Goal: Information Seeking & Learning: Learn about a topic

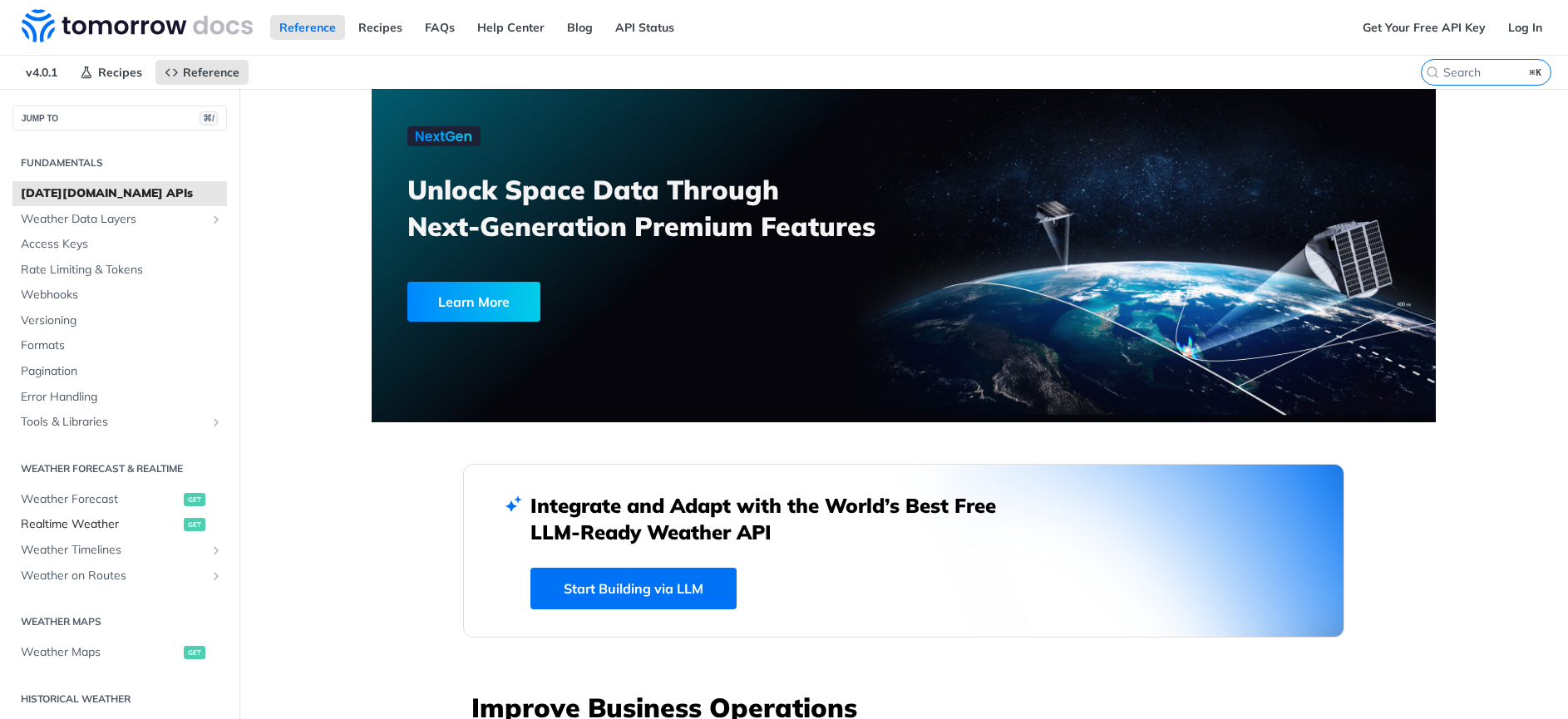
scroll to position [354, 0]
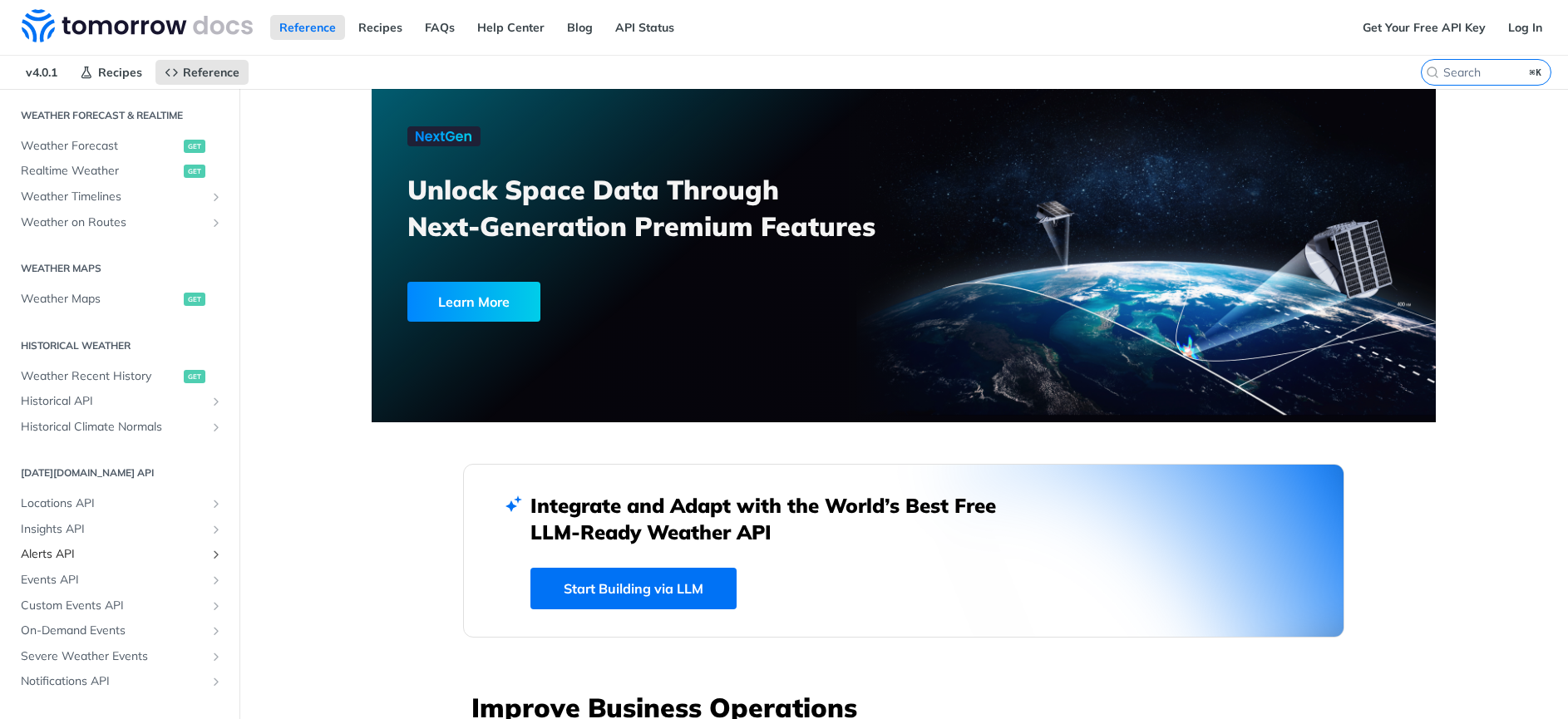
click at [74, 554] on span "Alerts API" at bounding box center [113, 554] width 184 height 16
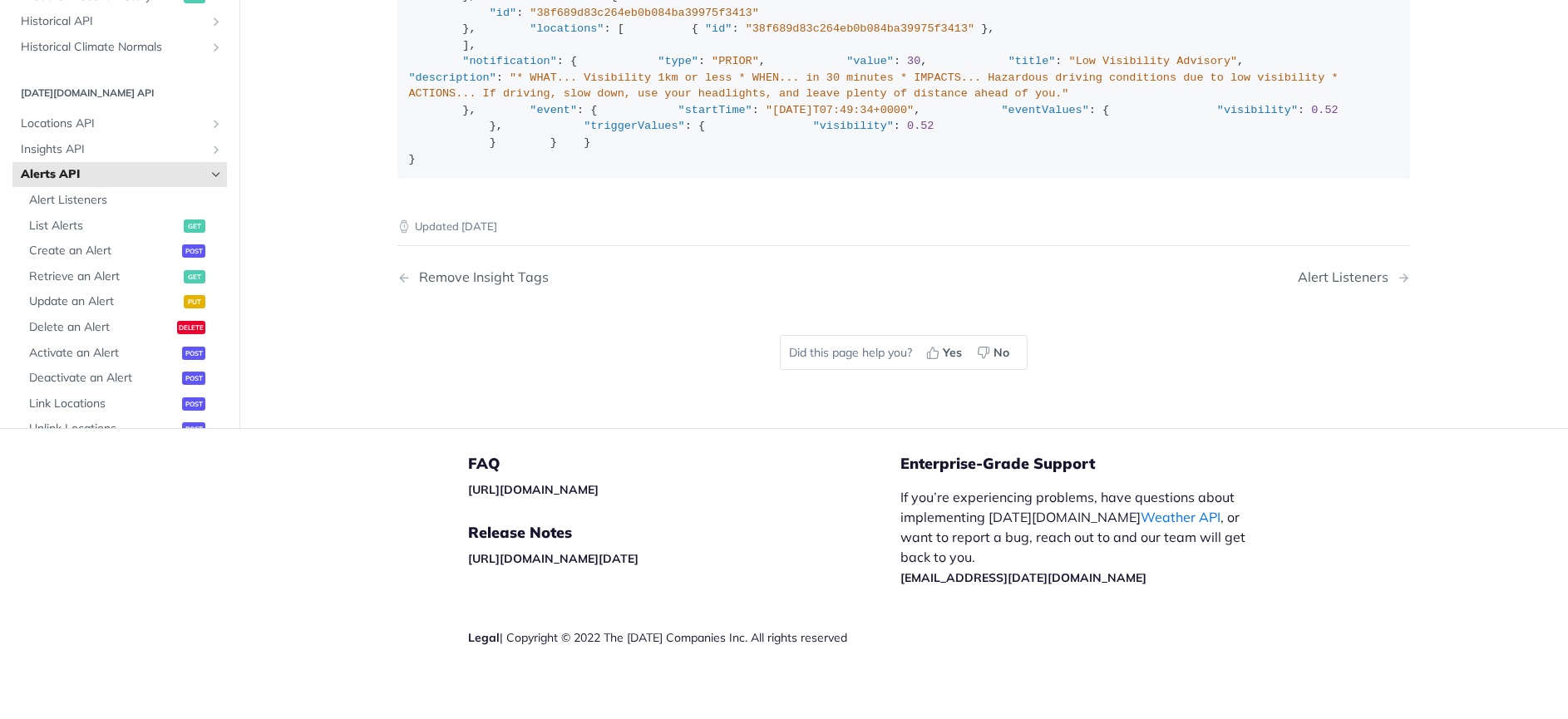
scroll to position [2739, 0]
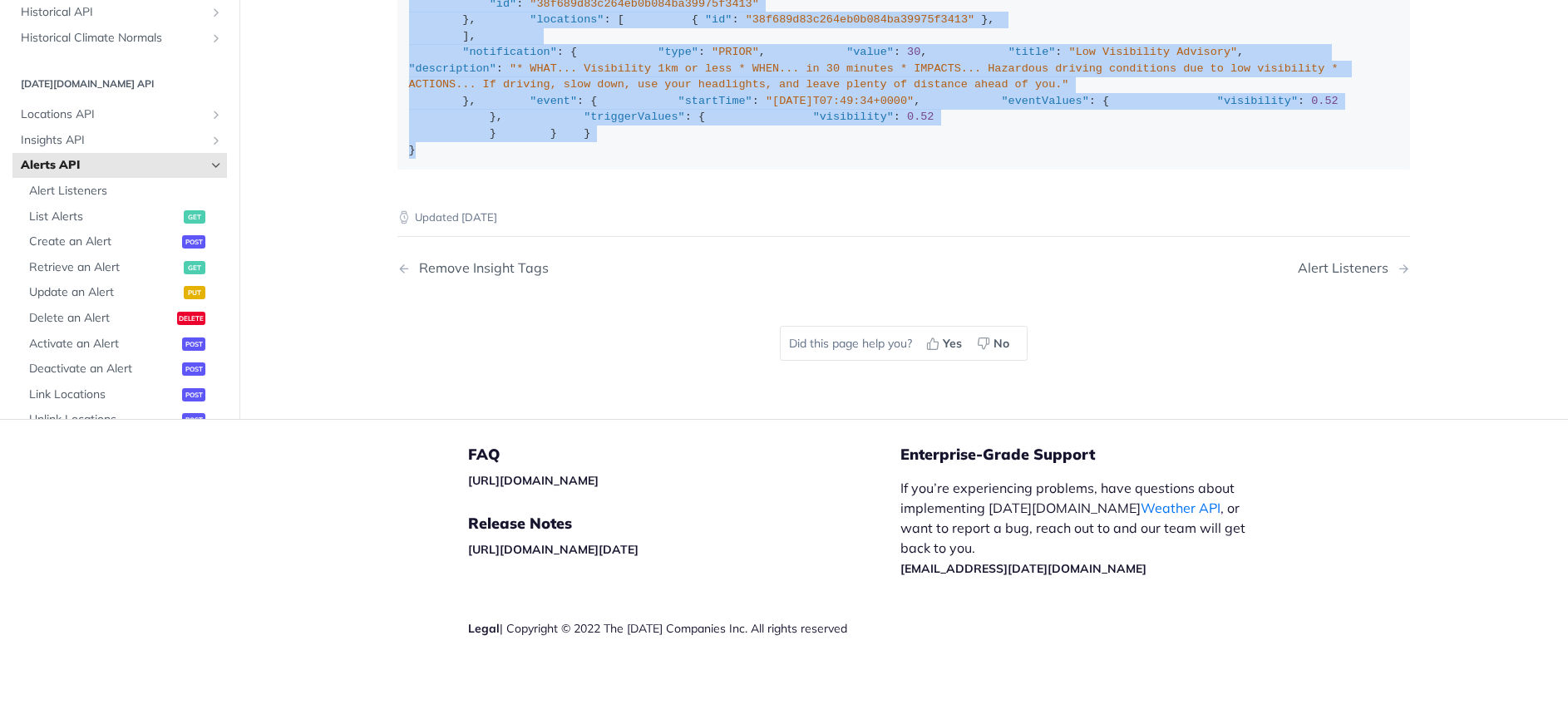
drag, startPoint x: 409, startPoint y: 544, endPoint x: 362, endPoint y: 33, distance: 513.2
click at [472, 158] on div "{ "data" : { "alert" : { ... alert }, "insight" : { "id" : "38f689d83c264eb0b08…" at bounding box center [903, 52] width 990 height 211
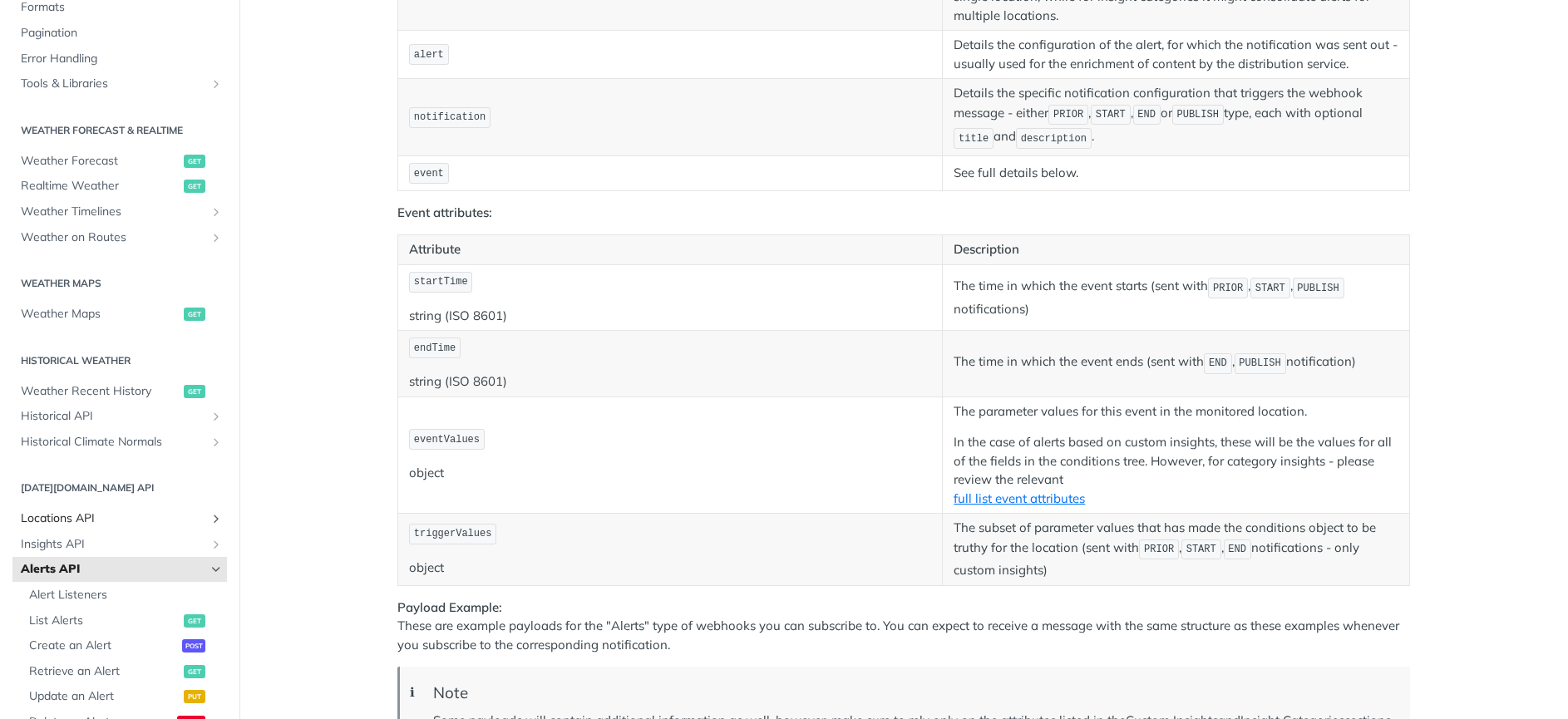
scroll to position [256, 0]
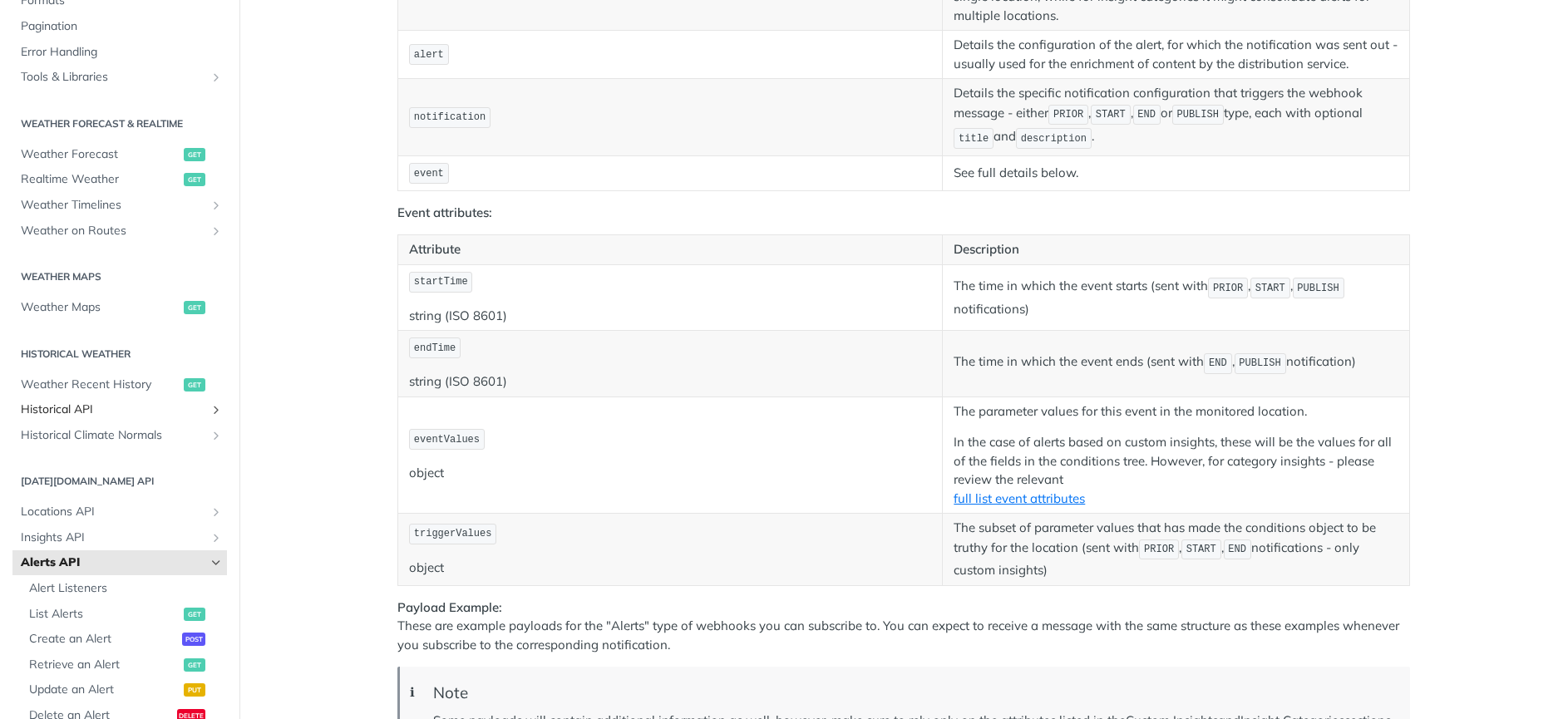
click at [93, 407] on span "Historical API" at bounding box center [113, 410] width 184 height 16
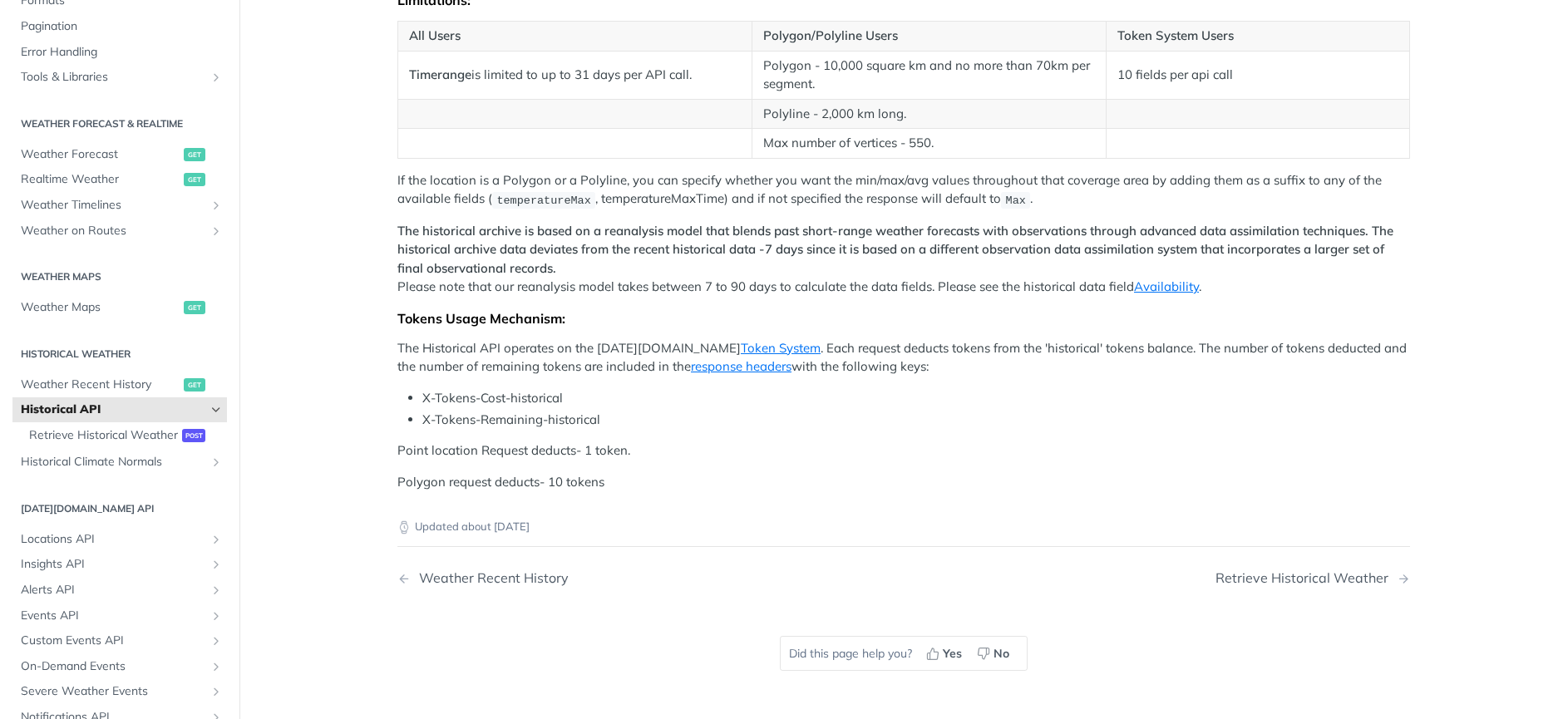
scroll to position [287, 0]
